Goal: Task Accomplishment & Management: Complete application form

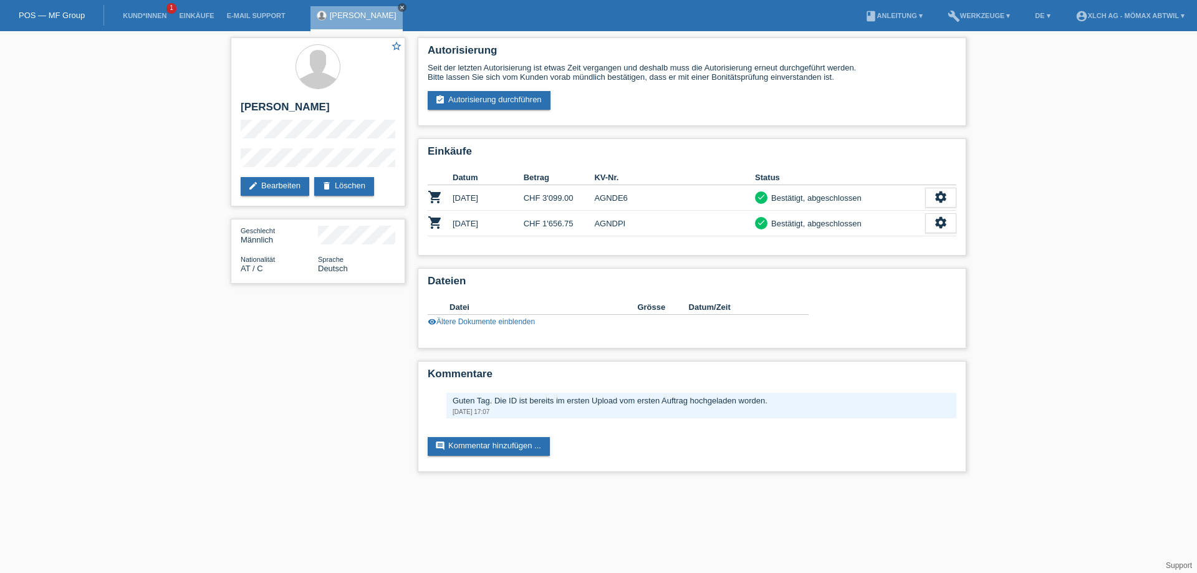
click at [405, 7] on icon "close" at bounding box center [402, 7] width 6 height 6
click at [155, 14] on link "Kund*innen" at bounding box center [145, 15] width 56 height 7
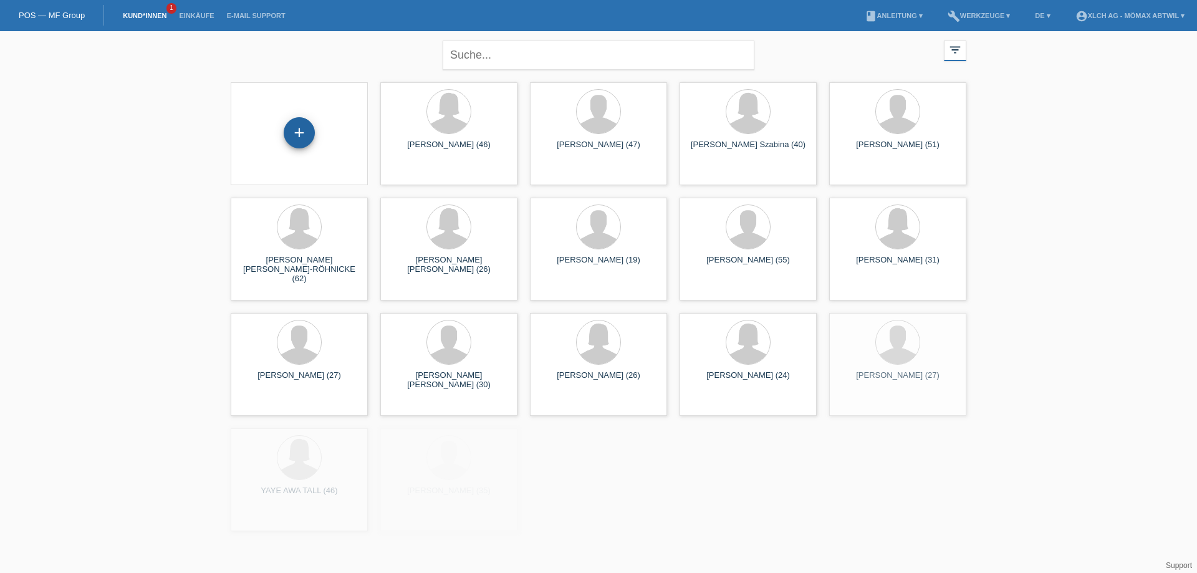
click at [294, 130] on div "+" at bounding box center [299, 132] width 31 height 31
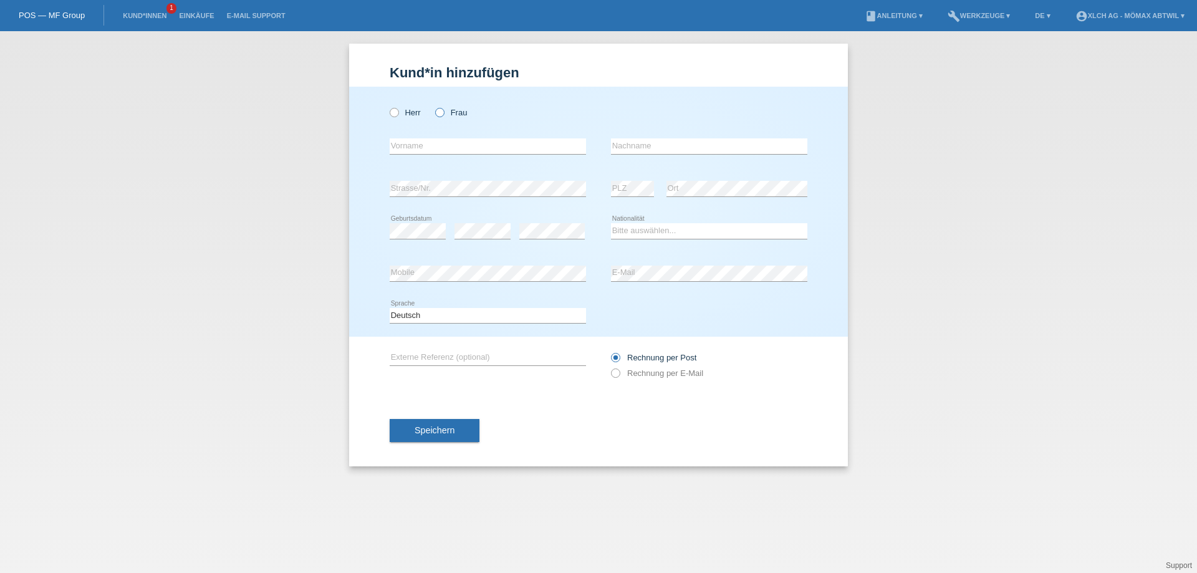
click at [433, 106] on icon at bounding box center [433, 106] width 0 height 0
click at [443, 111] on input "Frau" at bounding box center [439, 112] width 8 height 8
radio input "true"
click at [423, 142] on input "text" at bounding box center [488, 146] width 196 height 16
type input "Arife"
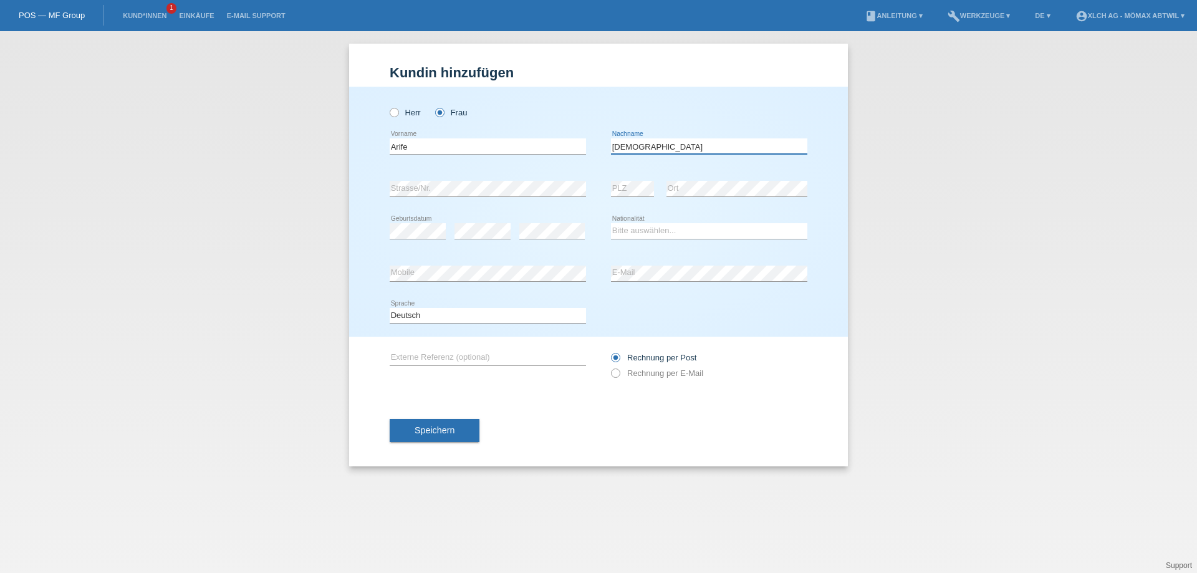
type input "[DEMOGRAPHIC_DATA]"
click at [643, 304] on div "Deutsch Français Italiano English error Sprache" at bounding box center [599, 316] width 418 height 42
click at [474, 237] on div "error" at bounding box center [483, 231] width 56 height 42
drag, startPoint x: 477, startPoint y: 239, endPoint x: 457, endPoint y: 325, distance: 88.3
click at [457, 325] on div "Deutsch Français Italiano English error Sprache" at bounding box center [488, 316] width 196 height 42
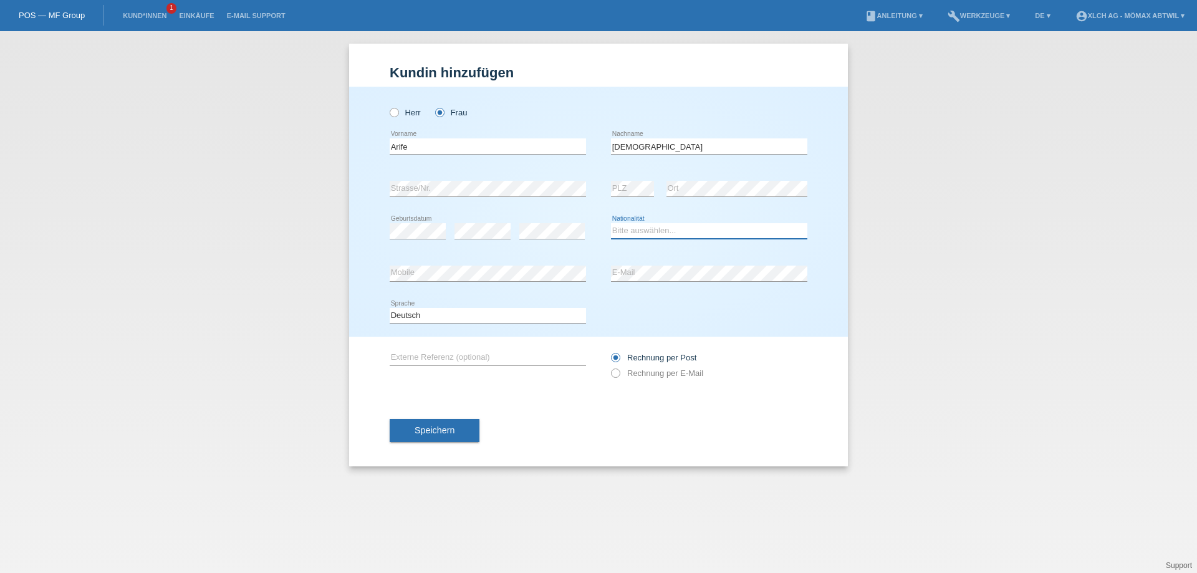
click at [637, 234] on select "Bitte auswählen... Schweiz Deutschland Liechtenstein Österreich ------------ Af…" at bounding box center [709, 230] width 196 height 15
click at [559, 335] on div "Deutsch Français Italiano English error Sprache" at bounding box center [488, 316] width 196 height 42
click at [643, 237] on select "Bitte auswählen... Schweiz Deutschland Liechtenstein Österreich ------------ Af…" at bounding box center [709, 230] width 196 height 15
select select "IT"
click at [611, 223] on select "Bitte auswählen... Schweiz Deutschland Liechtenstein Österreich ------------ Af…" at bounding box center [709, 230] width 196 height 15
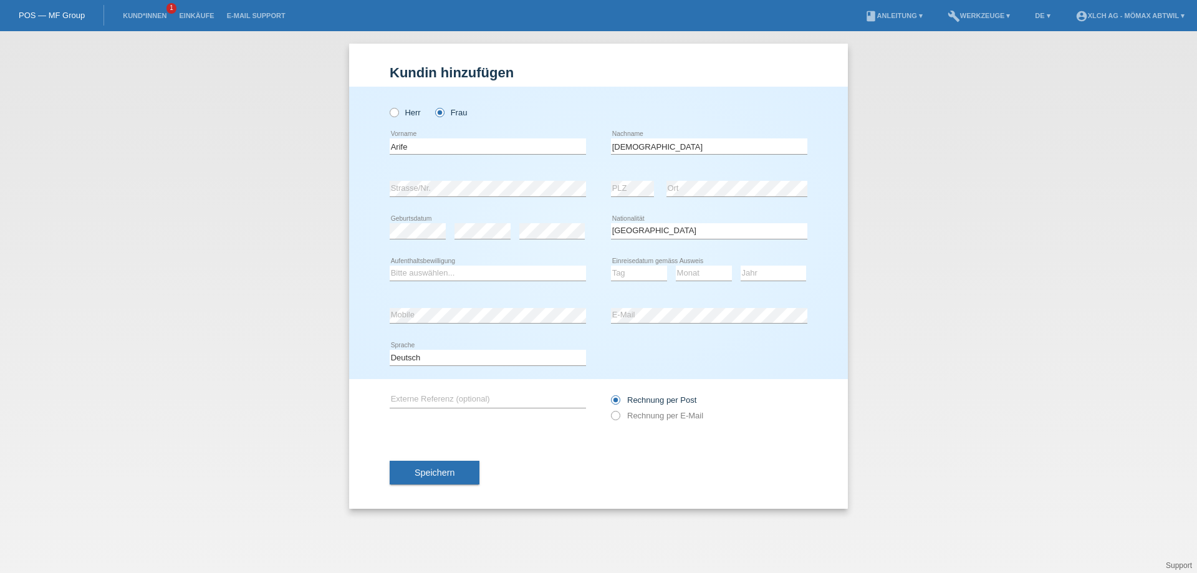
click at [398, 281] on icon at bounding box center [488, 281] width 196 height 1
click at [404, 281] on icon at bounding box center [488, 281] width 196 height 1
click at [428, 264] on div "Bitte auswählen... C B B - Flüchtlingsstatus Andere error Aufenthaltsbewilligung" at bounding box center [488, 274] width 196 height 42
click at [417, 269] on select "Bitte auswählen... C B B - Flüchtlingsstatus Andere" at bounding box center [488, 273] width 196 height 15
select select "B"
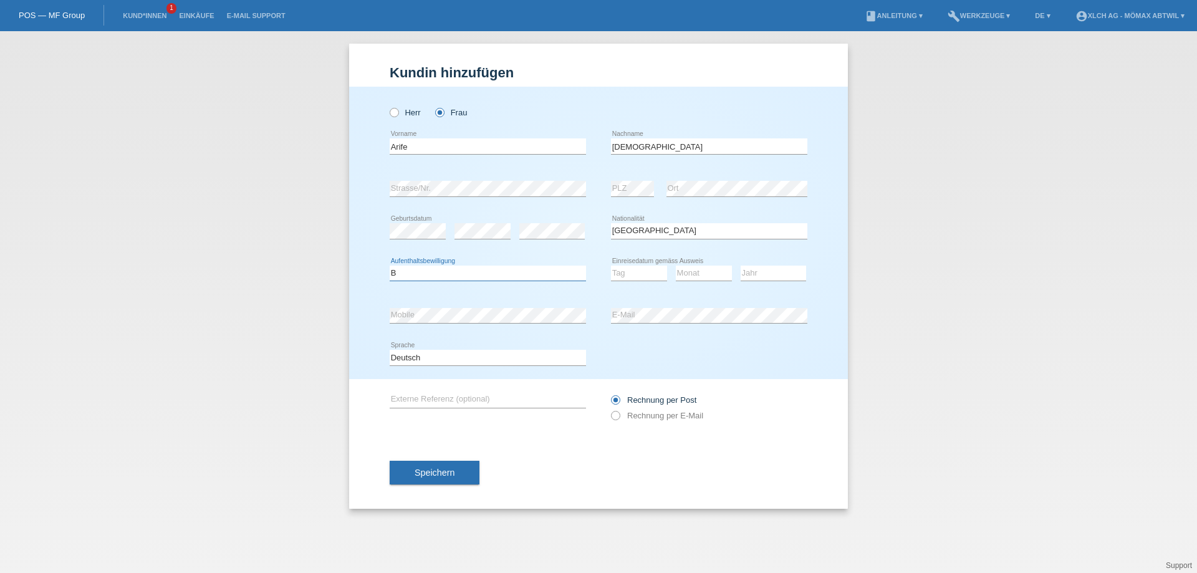
click at [390, 266] on select "Bitte auswählen... C B B - Flüchtlingsstatus Andere" at bounding box center [488, 273] width 196 height 15
click at [636, 267] on select "Tag 01 02 03 04 05 06 07 08 09 10 11" at bounding box center [639, 273] width 56 height 15
select select "27"
click at [611, 266] on select "Tag 01 02 03 04 05 06 07 08 09 10 11" at bounding box center [639, 273] width 56 height 15
click at [685, 276] on select "Monat 01 02 03 04 05 06 07 08 09 10 11" at bounding box center [704, 273] width 56 height 15
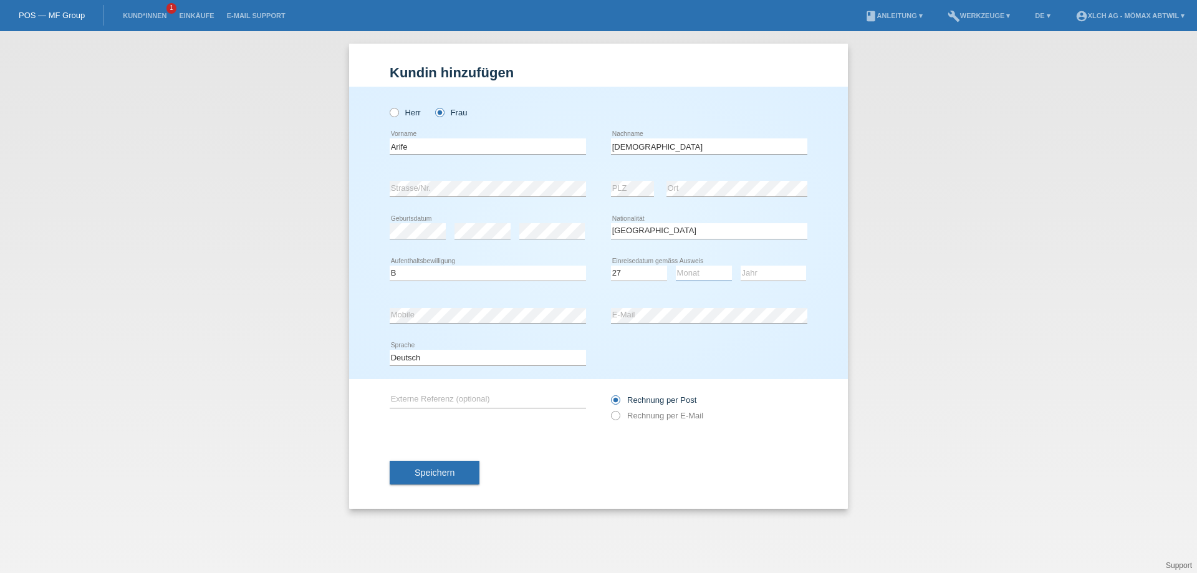
select select "07"
click at [676, 266] on select "Monat 01 02 03 04 05 06 07 08 09 10 11" at bounding box center [704, 273] width 56 height 15
click at [752, 271] on select "Jahr 2025 2024 2023 2022 2021 2020 2019 2018 2017 2016 2015 2014 2013 2012 2011…" at bounding box center [773, 273] width 65 height 15
select select "2020"
click at [741, 266] on select "Jahr 2025 2024 2023 2022 2021 2020 2019 2018 2017 2016 2015 2014 2013 2012 2011…" at bounding box center [773, 273] width 65 height 15
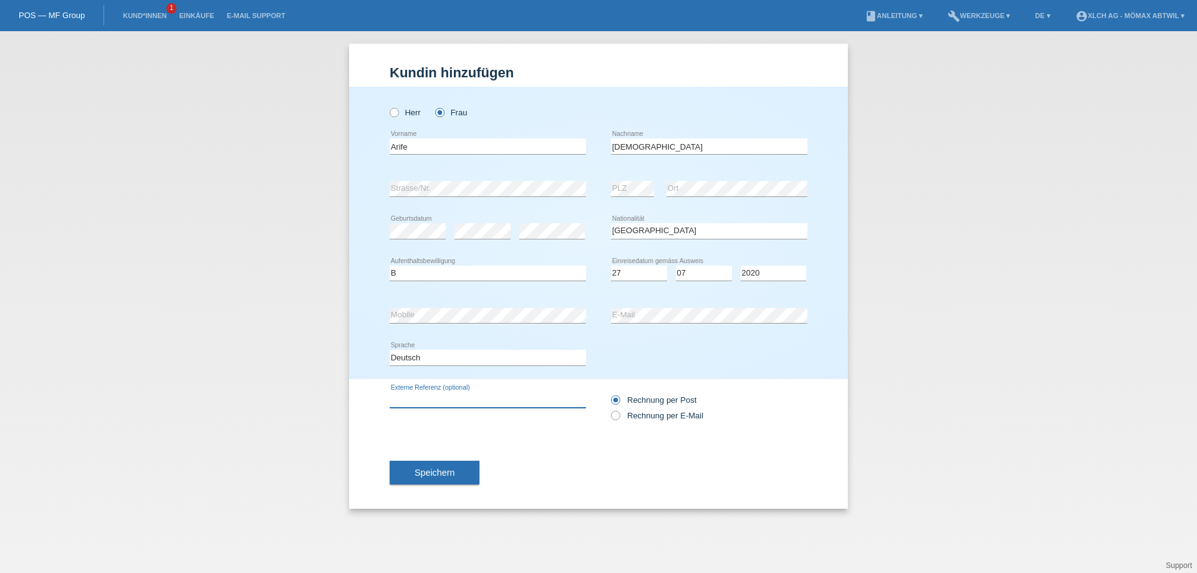
drag, startPoint x: 509, startPoint y: 395, endPoint x: 530, endPoint y: 393, distance: 21.3
click at [509, 395] on input "text" at bounding box center [488, 400] width 196 height 16
type input "2N4G"
click at [645, 415] on label "Rechnung per E-Mail" at bounding box center [657, 415] width 92 height 9
click at [619, 415] on input "Rechnung per E-Mail" at bounding box center [615, 419] width 8 height 16
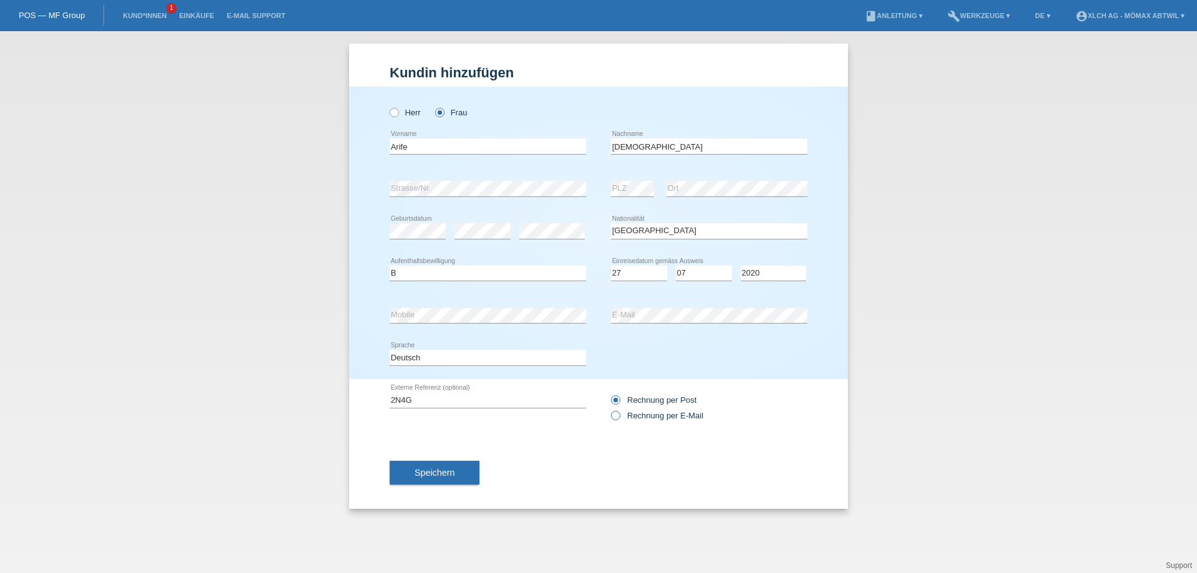
radio input "true"
click at [412, 466] on button "Speichern" at bounding box center [435, 473] width 90 height 24
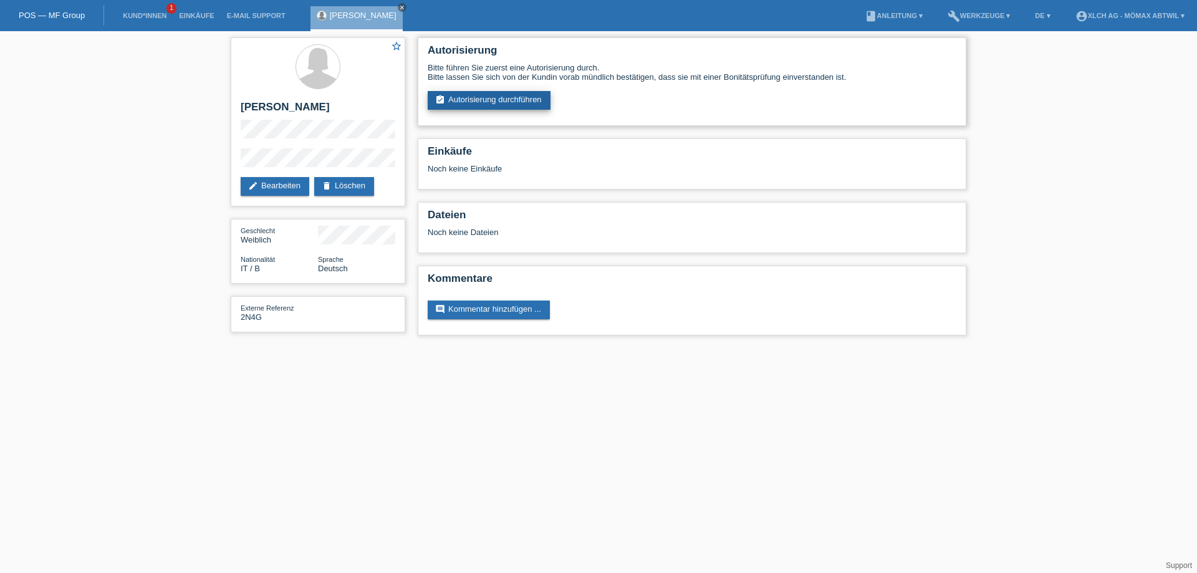
click at [458, 101] on link "assignment_turned_in Autorisierung durchführen" at bounding box center [489, 100] width 123 height 19
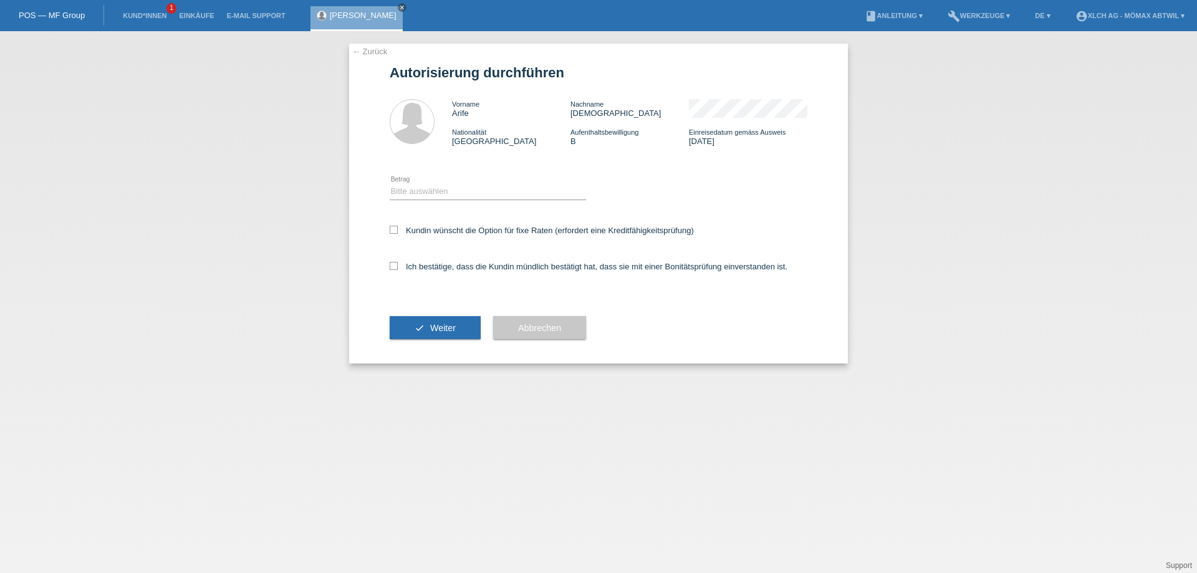
click at [409, 200] on icon at bounding box center [488, 200] width 196 height 1
click at [421, 192] on select "Bitte auswählen CHF 1.00 - CHF 499.00 CHF 500.00 - CHF 1'999.00 CHF 2'000.00 - …" at bounding box center [488, 191] width 196 height 15
select select "3"
click at [390, 184] on select "Bitte auswählen CHF 1.00 - CHF 499.00 CHF 500.00 - CHF 1'999.00 CHF 2'000.00 - …" at bounding box center [488, 191] width 196 height 15
click at [440, 274] on div "Ich bestätige, dass die Kundin mündlich bestätigt hat, dass sie mit einer Bonit…" at bounding box center [599, 270] width 418 height 42
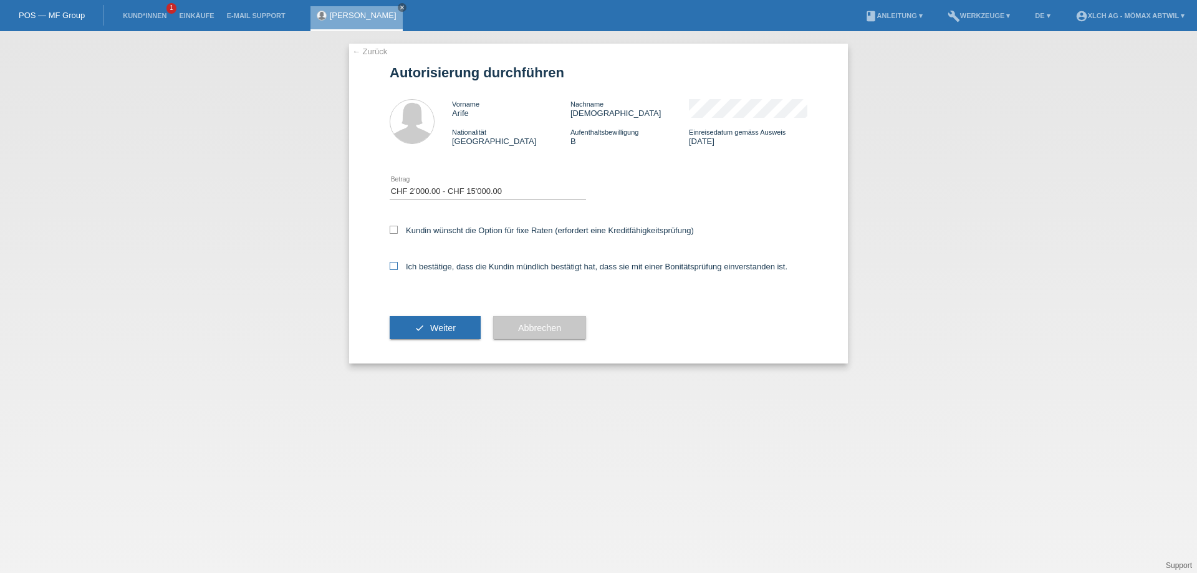
click at [421, 265] on label "Ich bestätige, dass die Kundin mündlich bestätigt hat, dass sie mit einer Bonit…" at bounding box center [589, 266] width 398 height 9
click at [398, 265] on input "Ich bestätige, dass die Kundin mündlich bestätigt hat, dass sie mit einer Bonit…" at bounding box center [394, 266] width 8 height 8
checkbox input "true"
click at [421, 233] on label "Kundin wünscht die Option für fixe Raten (erfordert eine Kreditfähigkeitsprüfun…" at bounding box center [542, 230] width 304 height 9
click at [398, 233] on input "Kundin wünscht die Option für fixe Raten (erfordert eine Kreditfähigkeitsprüfun…" at bounding box center [394, 230] width 8 height 8
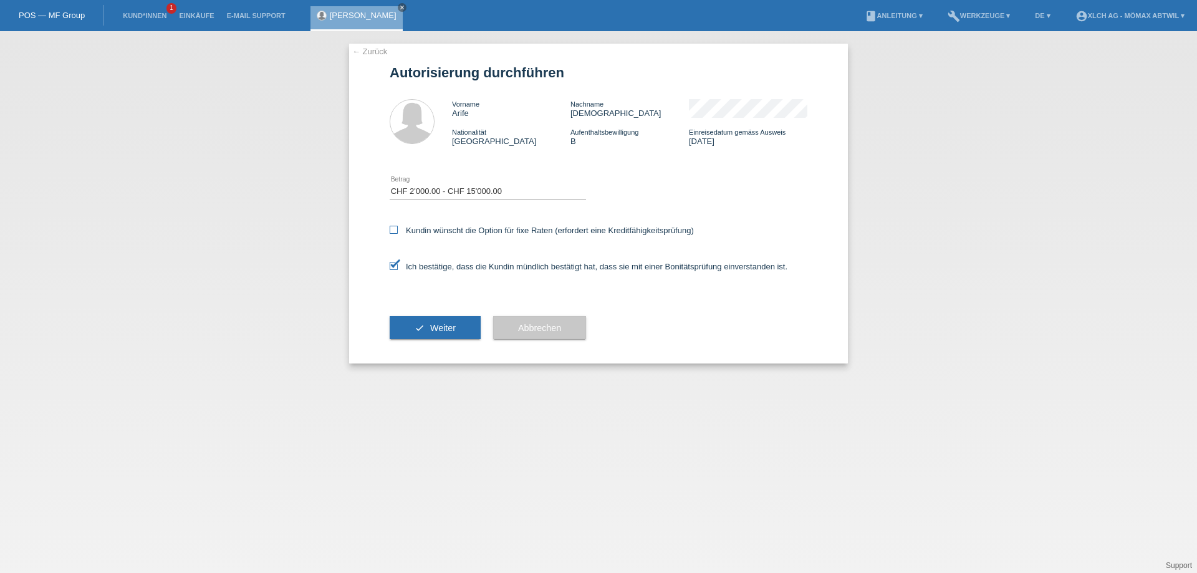
checkbox input "true"
click at [423, 320] on button "check Weiter" at bounding box center [435, 328] width 91 height 24
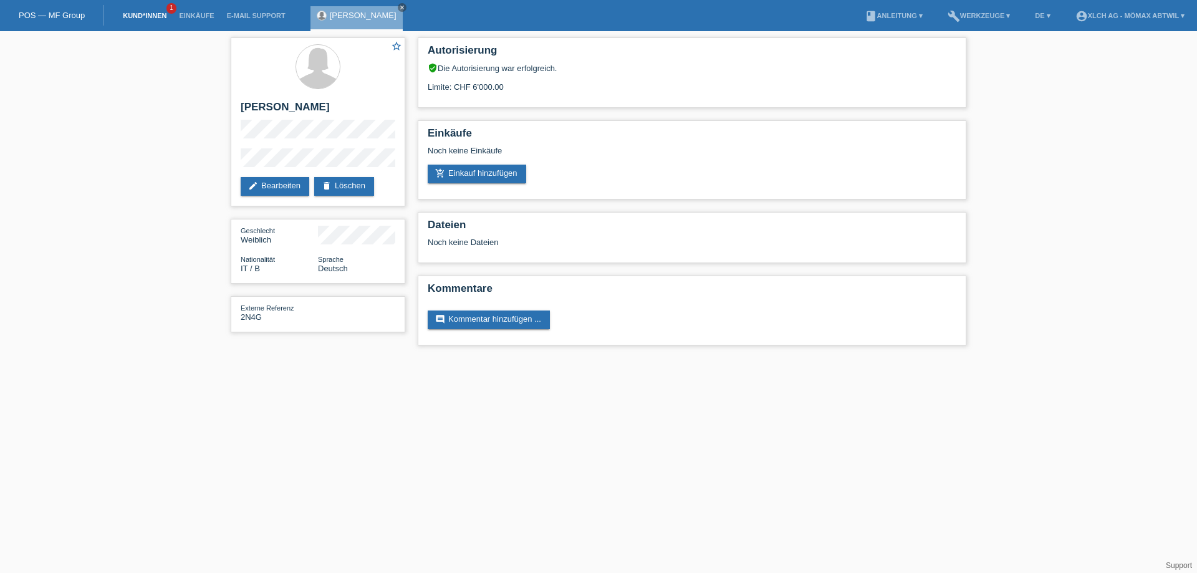
click at [148, 12] on link "Kund*innen" at bounding box center [145, 15] width 56 height 7
